Goal: Check status: Check status

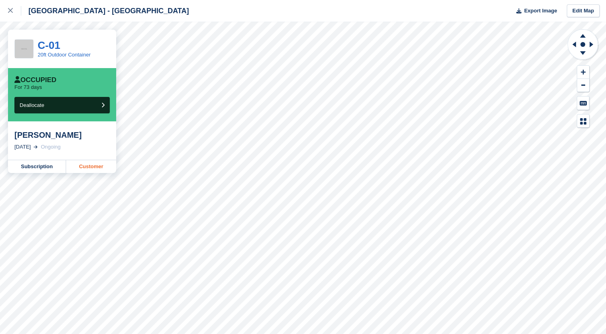
click at [91, 167] on link "Customer" at bounding box center [91, 166] width 50 height 13
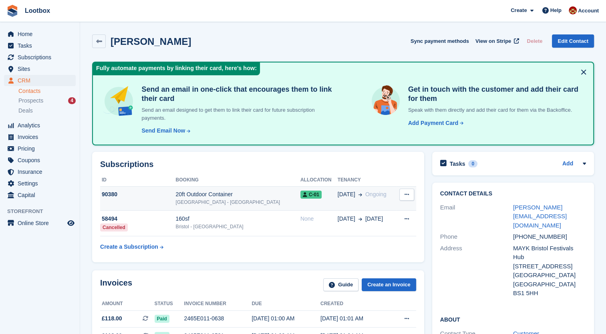
click at [111, 196] on div "90380" at bounding box center [137, 194] width 75 height 8
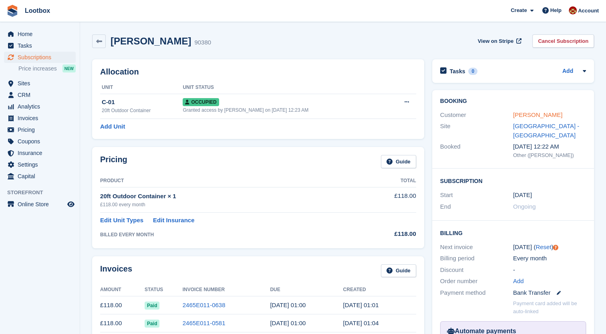
click at [520, 114] on link "[PERSON_NAME]" at bounding box center [537, 114] width 49 height 7
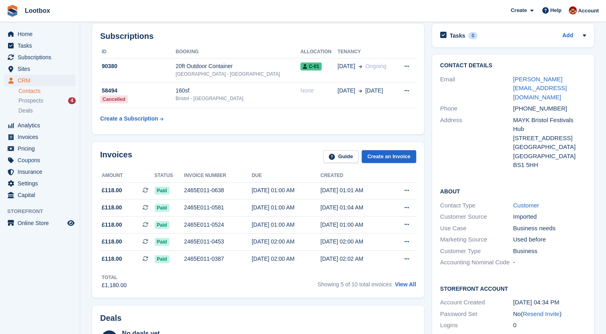
scroll to position [80, 0]
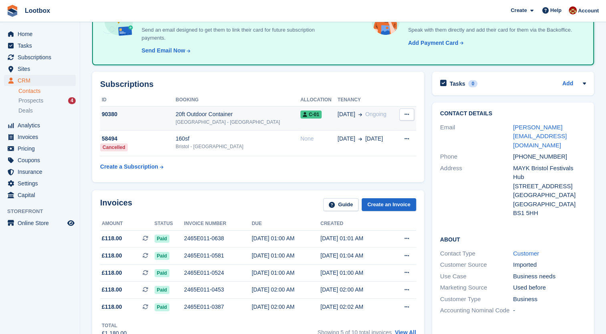
click at [107, 117] on div "90380" at bounding box center [137, 114] width 75 height 8
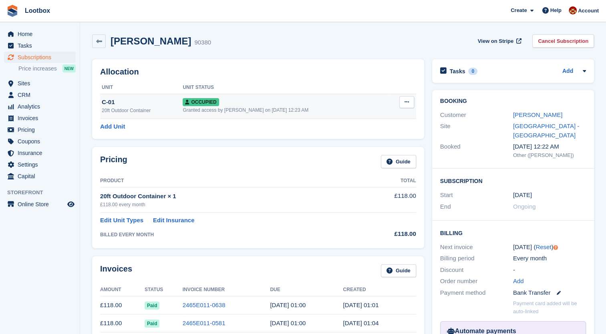
click at [109, 102] on div "C-01" at bounding box center [142, 102] width 81 height 9
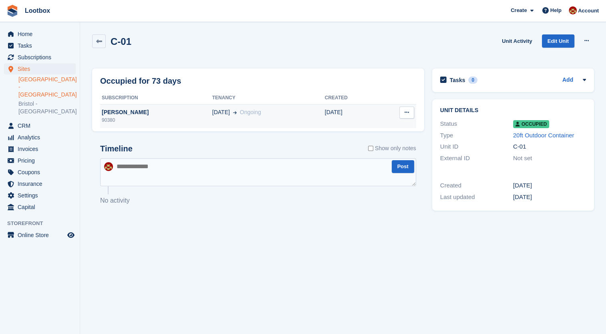
click at [119, 113] on div "[PERSON_NAME]" at bounding box center [156, 112] width 112 height 8
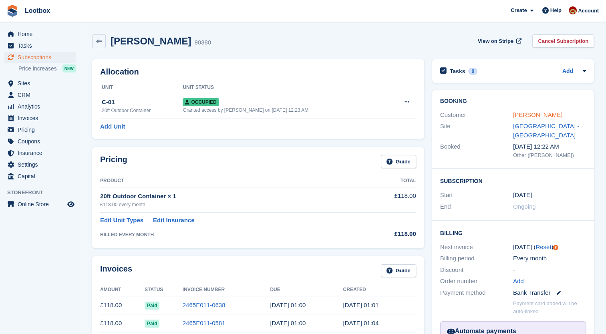
click at [533, 114] on link "[PERSON_NAME]" at bounding box center [537, 114] width 49 height 7
